Goal: Use online tool/utility: Use online tool/utility

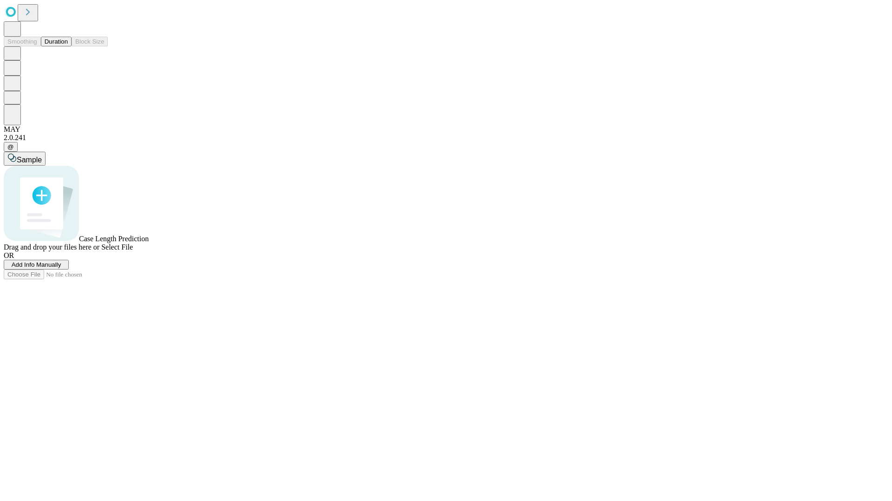
click at [68, 46] on button "Duration" at bounding box center [56, 42] width 31 height 10
click at [133, 251] on span "Select File" at bounding box center [117, 247] width 32 height 8
